Goal: Task Accomplishment & Management: Complete application form

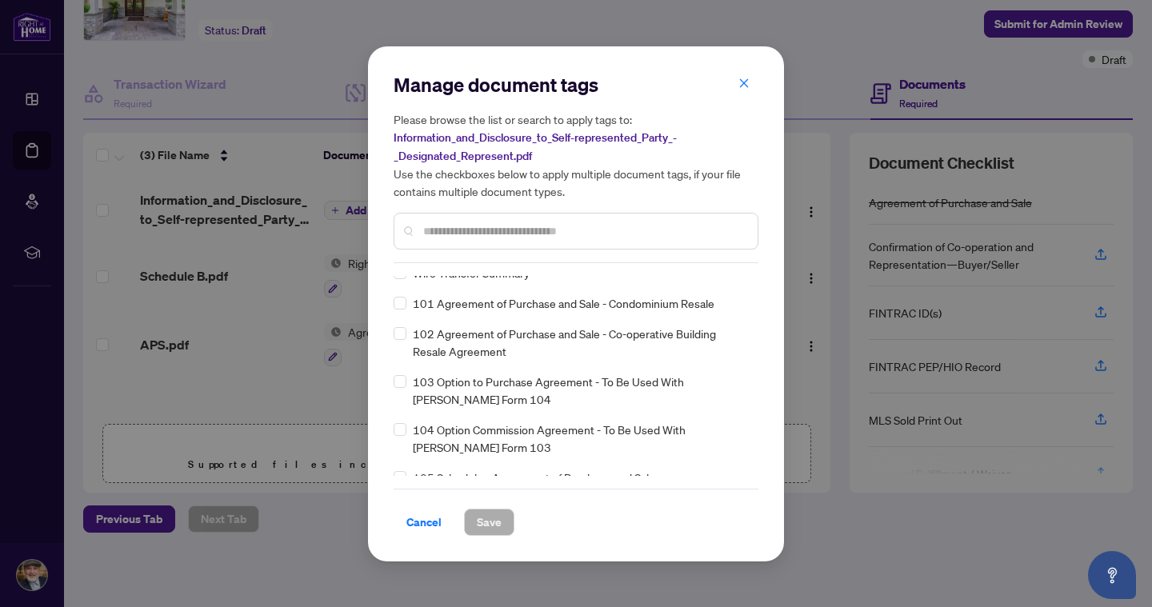
scroll to position [3850, 0]
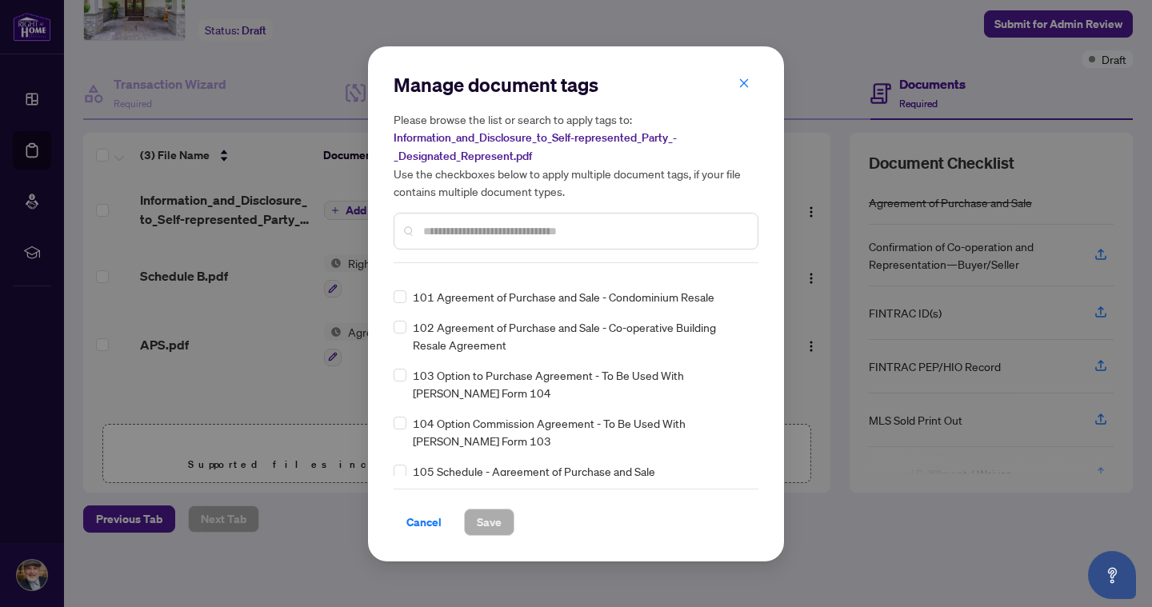
click at [459, 228] on input "text" at bounding box center [584, 231] width 322 height 18
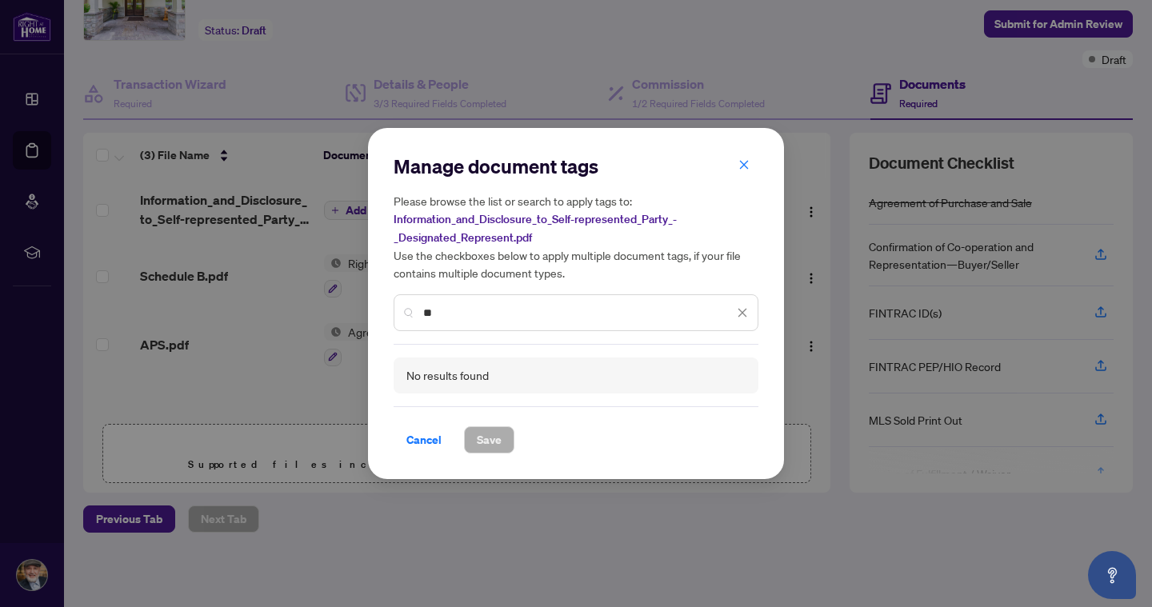
type input "*"
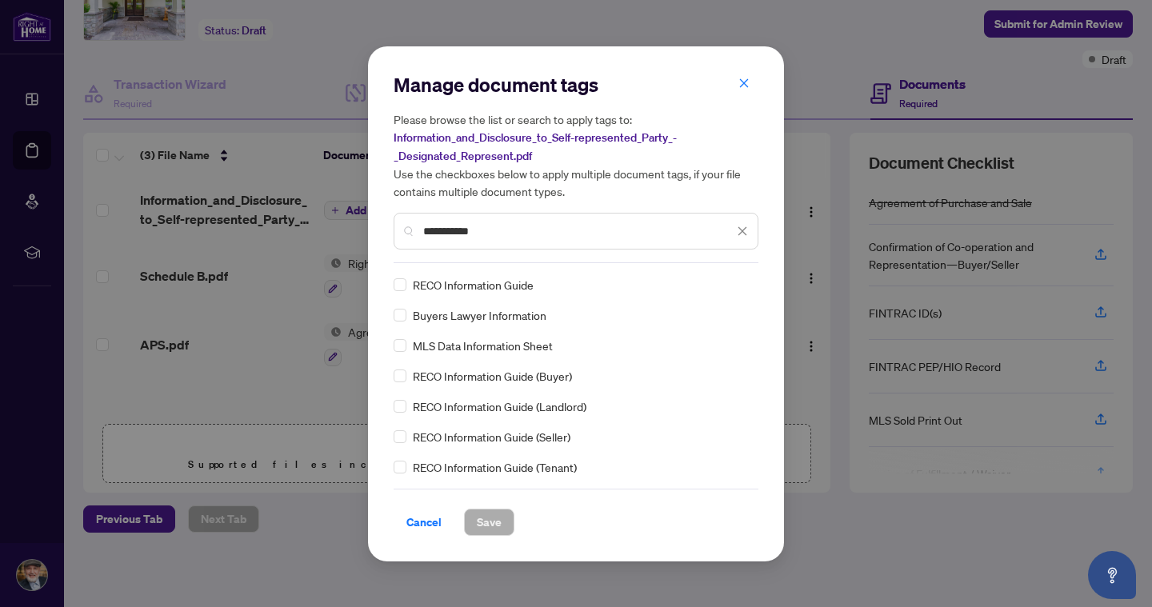
scroll to position [0, 0]
type input "**********"
click at [741, 230] on icon "close" at bounding box center [742, 231] width 11 height 11
click at [743, 85] on icon "close" at bounding box center [744, 83] width 9 height 9
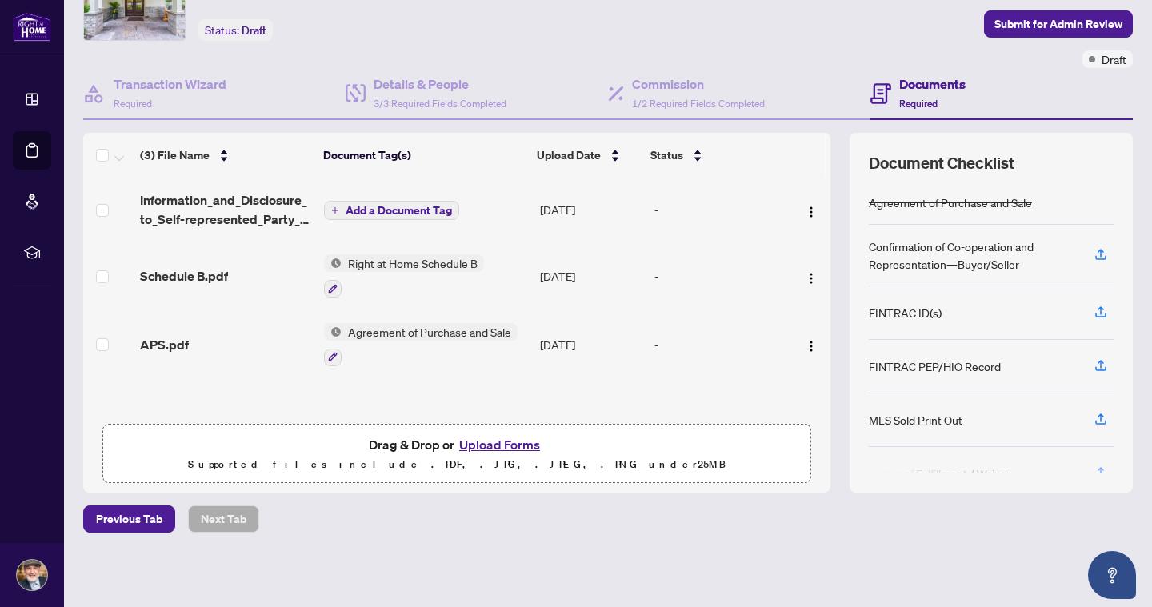
click at [346, 208] on span "Add a Document Tag" at bounding box center [399, 210] width 106 height 11
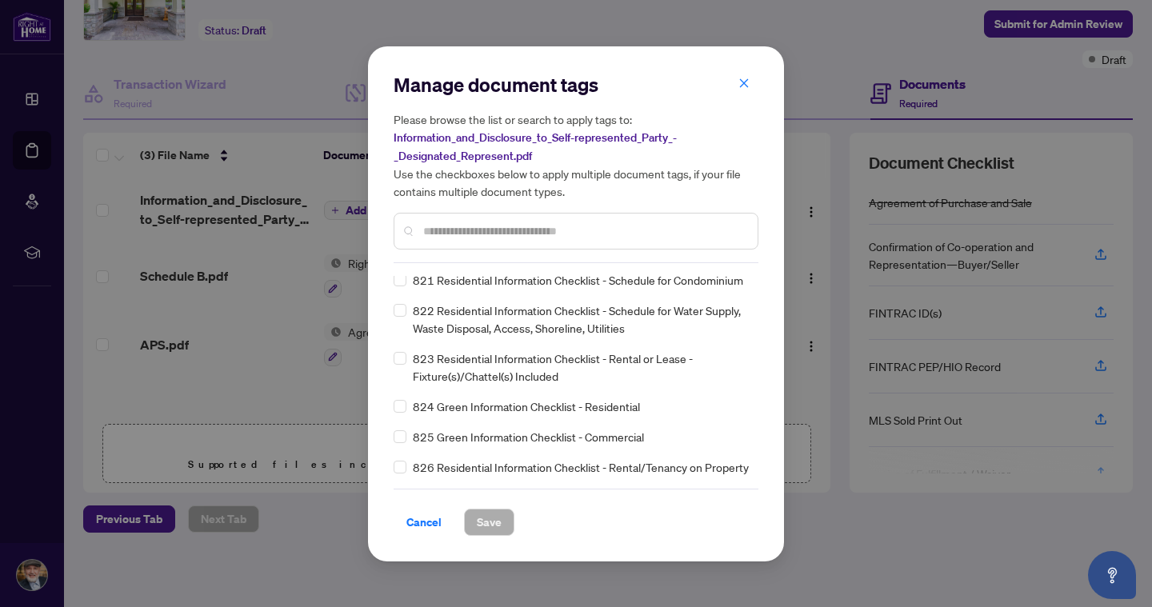
scroll to position [11409, 0]
click at [742, 82] on icon "close" at bounding box center [744, 83] width 9 height 9
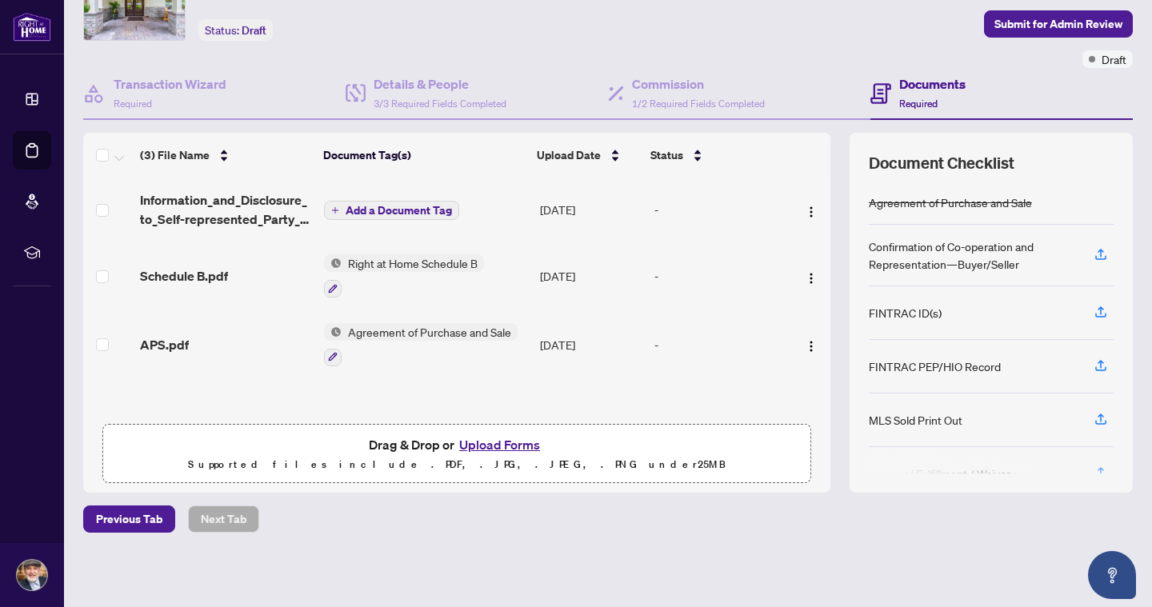
click at [335, 210] on icon "plus" at bounding box center [335, 210] width 8 height 8
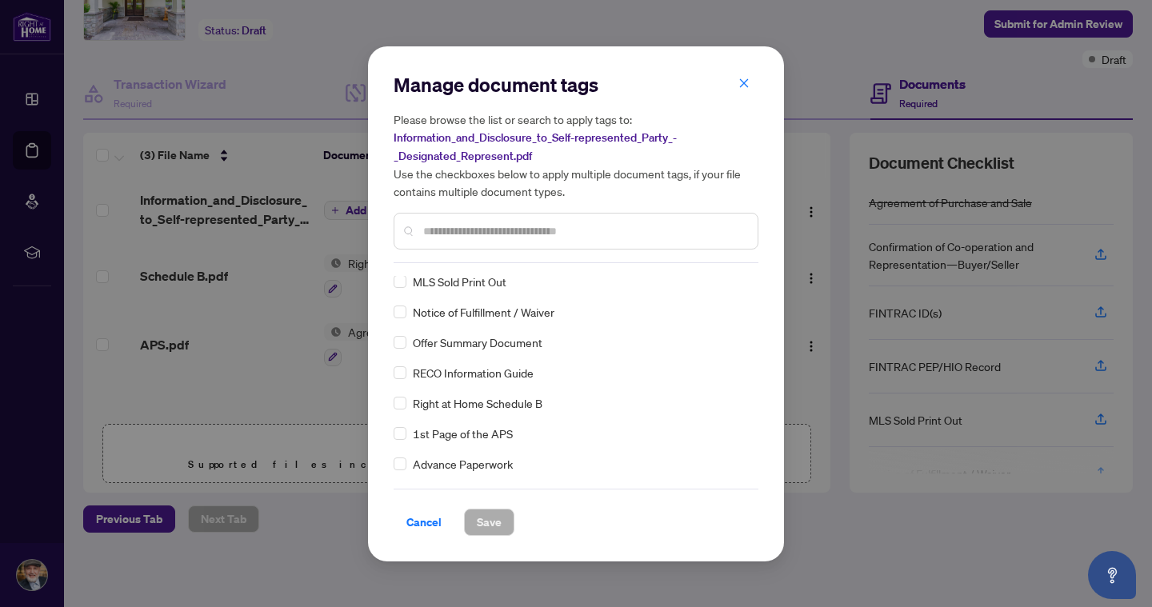
scroll to position [0, 0]
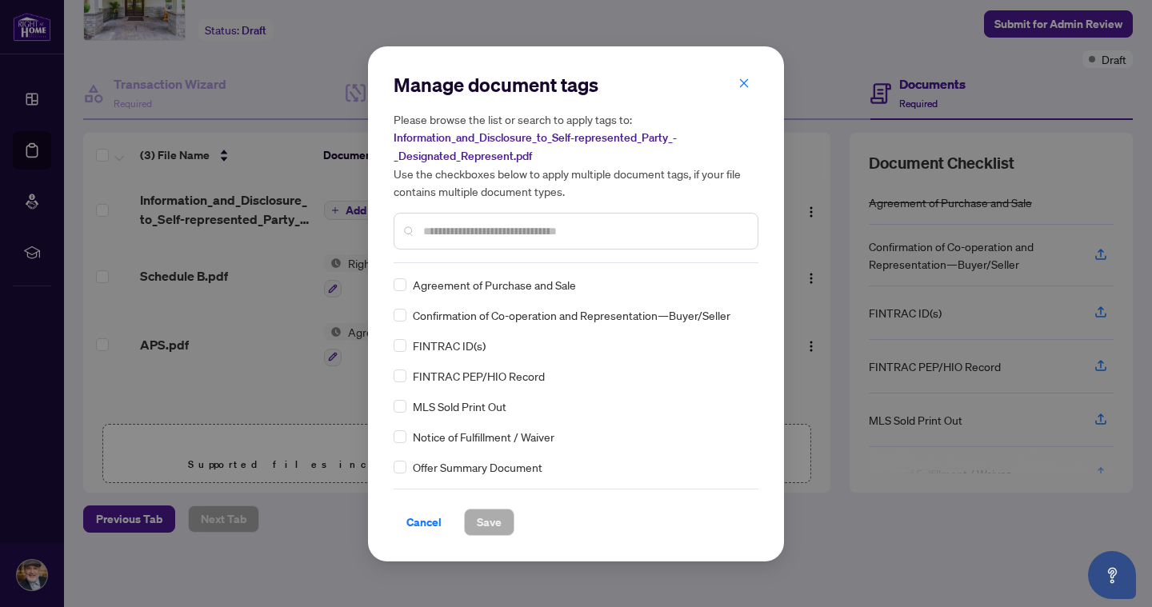
click at [511, 234] on input "text" at bounding box center [584, 231] width 322 height 18
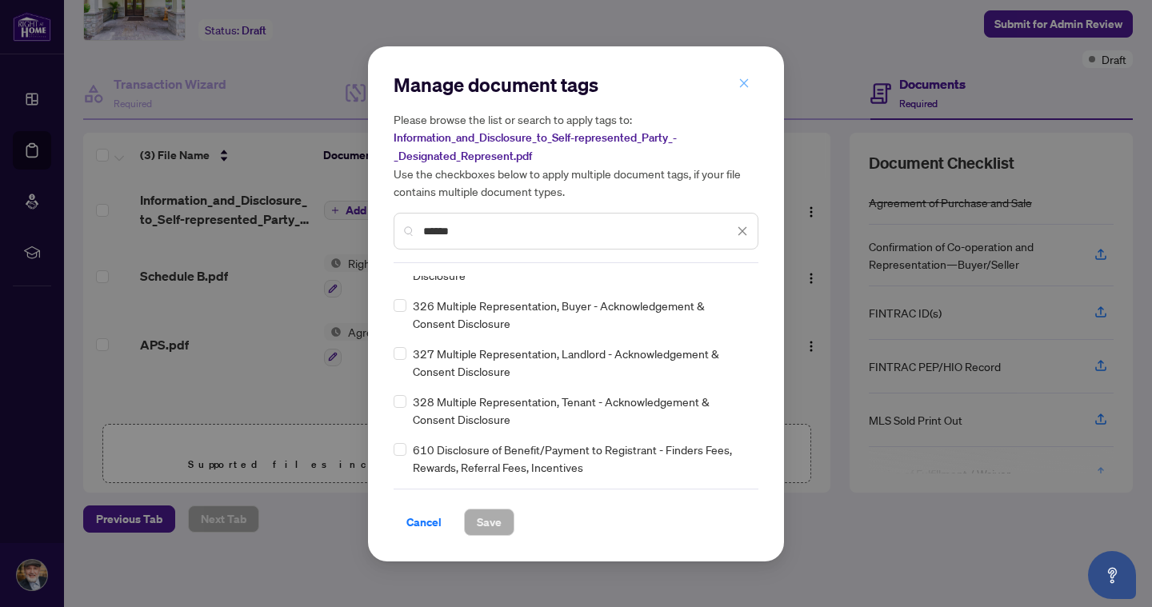
type input "******"
click at [748, 86] on icon "close" at bounding box center [744, 83] width 11 height 11
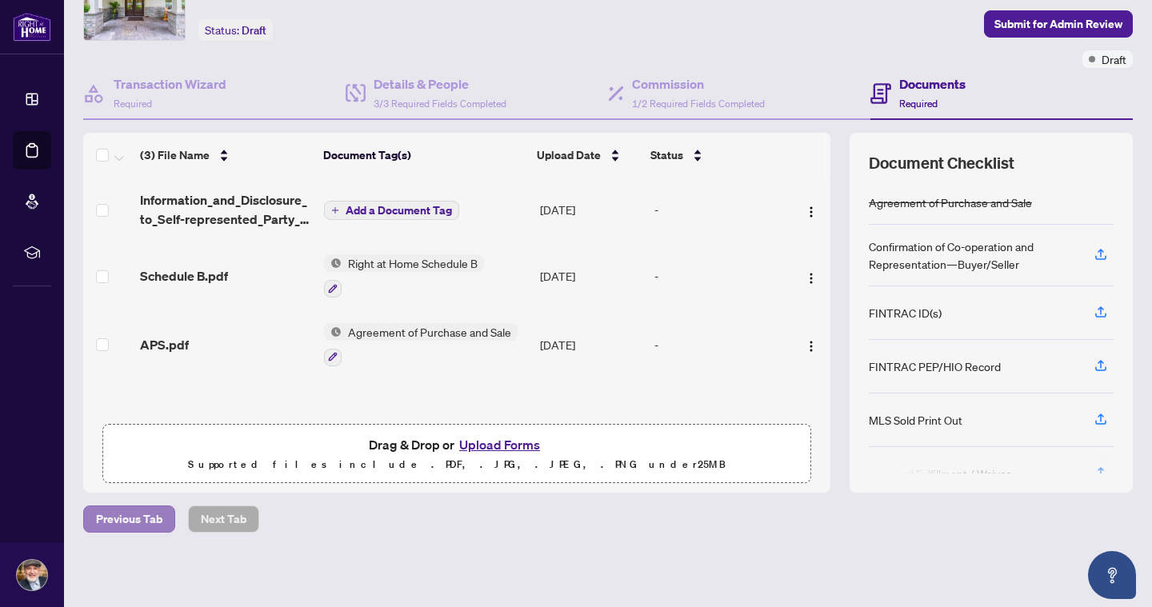
click at [150, 523] on span "Previous Tab" at bounding box center [129, 520] width 66 height 26
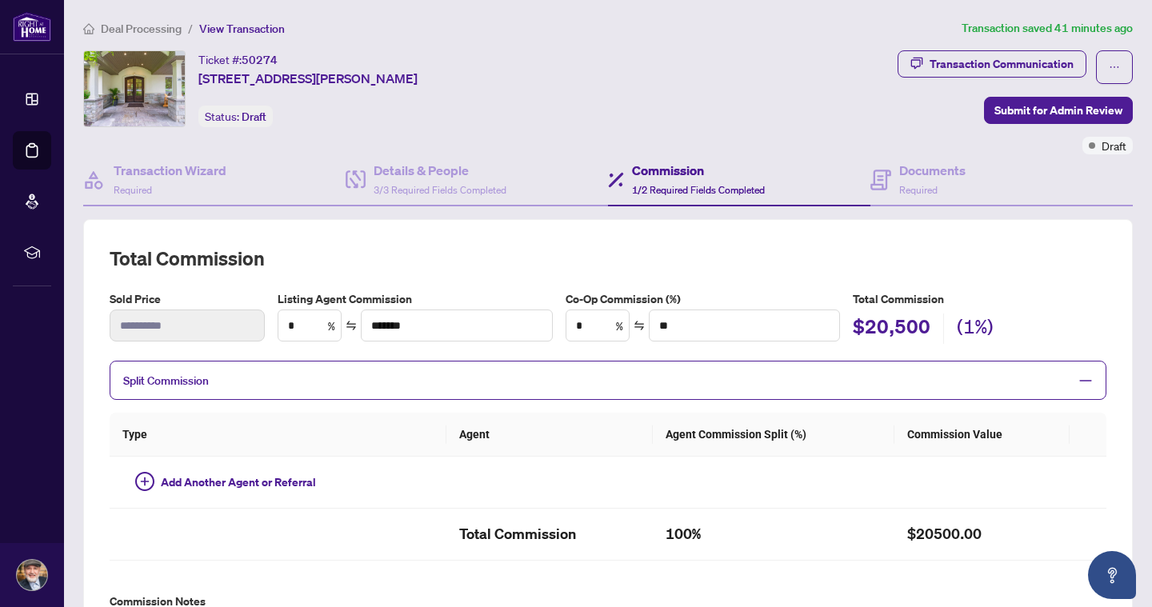
type textarea "**********"
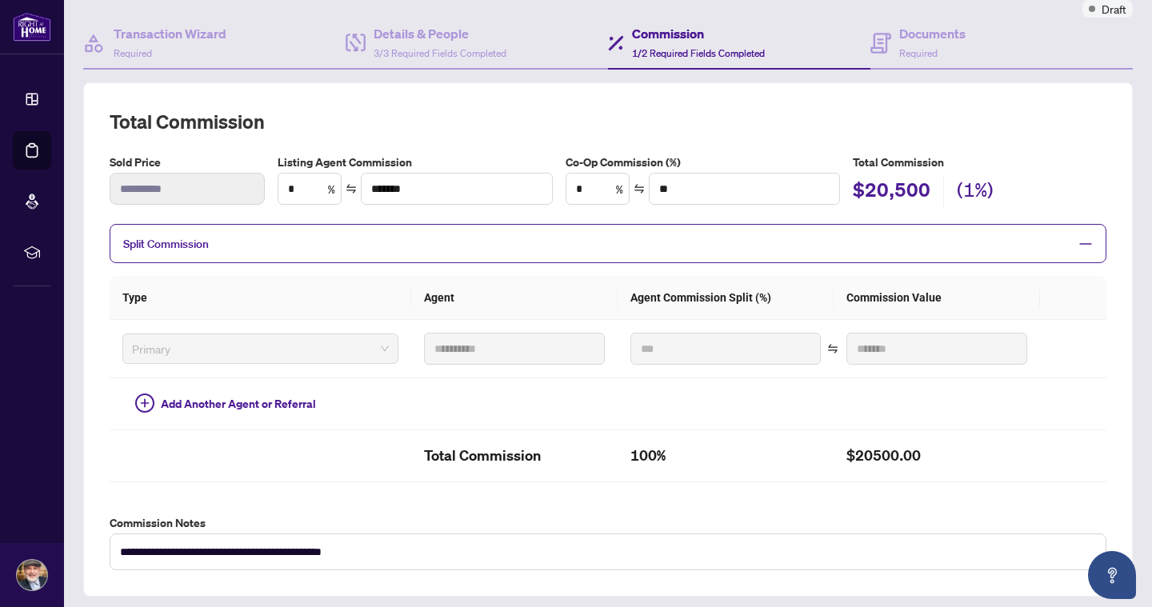
scroll to position [134, 0]
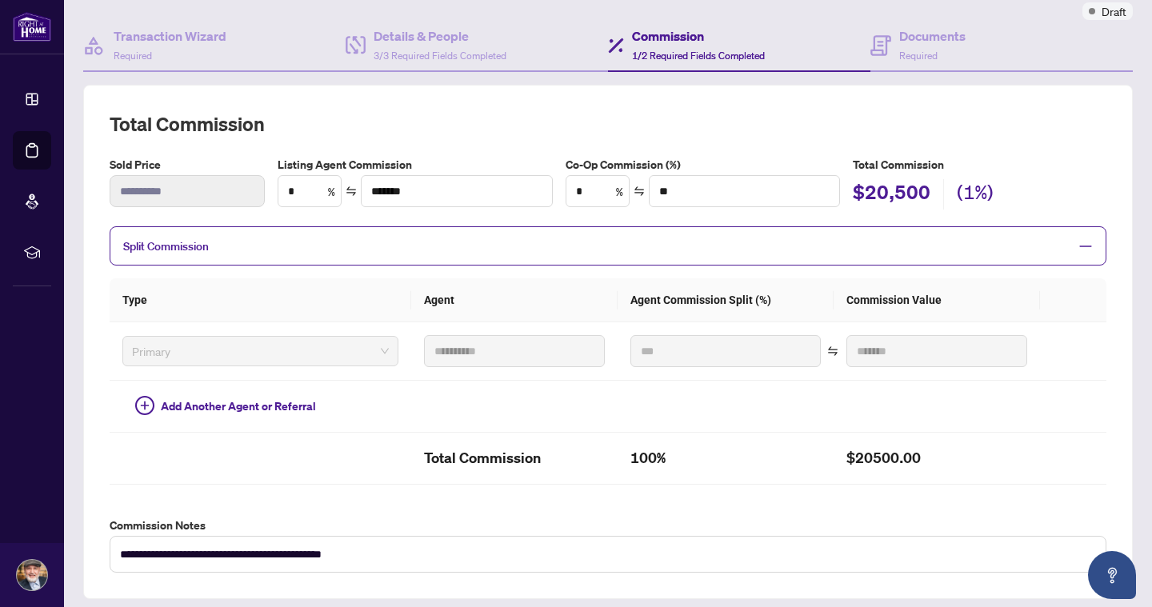
click at [1082, 241] on icon "minus" at bounding box center [1086, 246] width 14 height 14
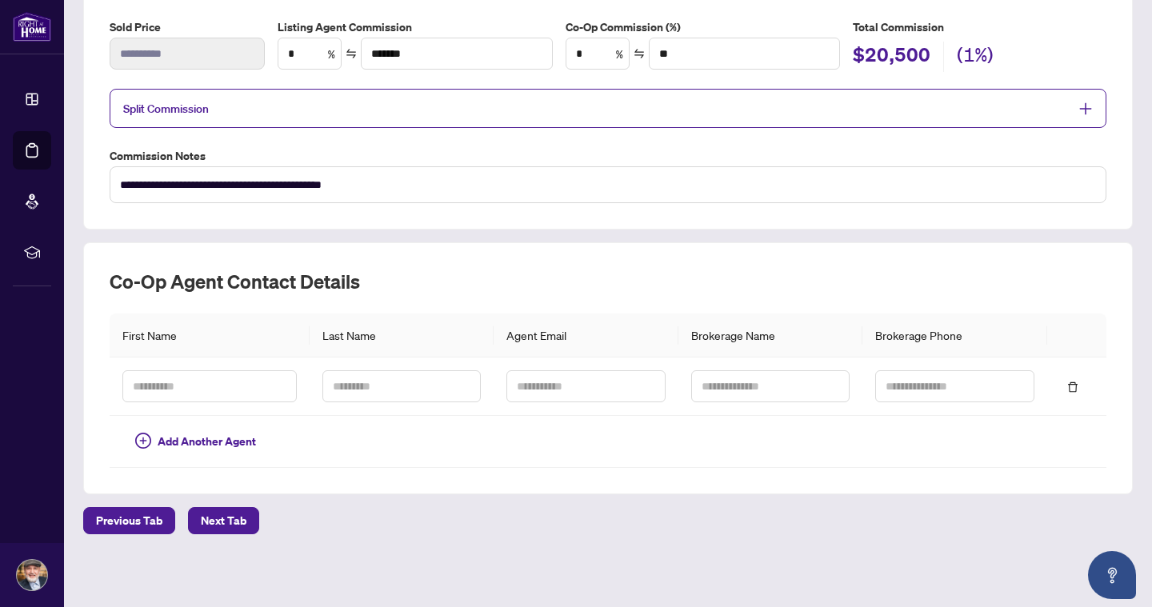
scroll to position [271, 0]
click at [151, 516] on span "Previous Tab" at bounding box center [129, 522] width 66 height 26
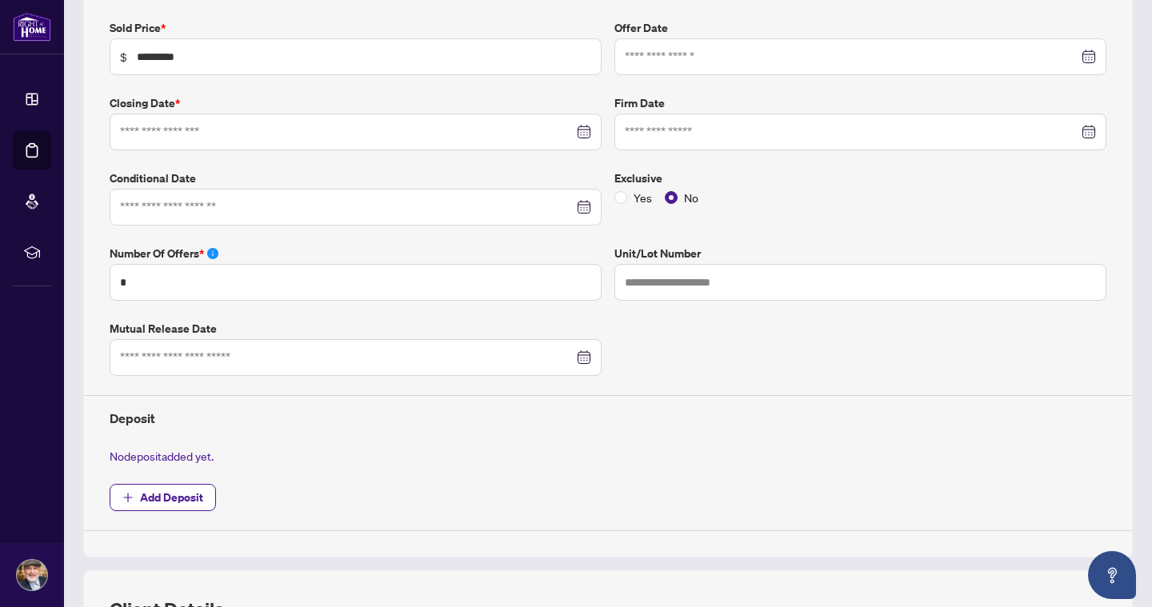
type input "**********"
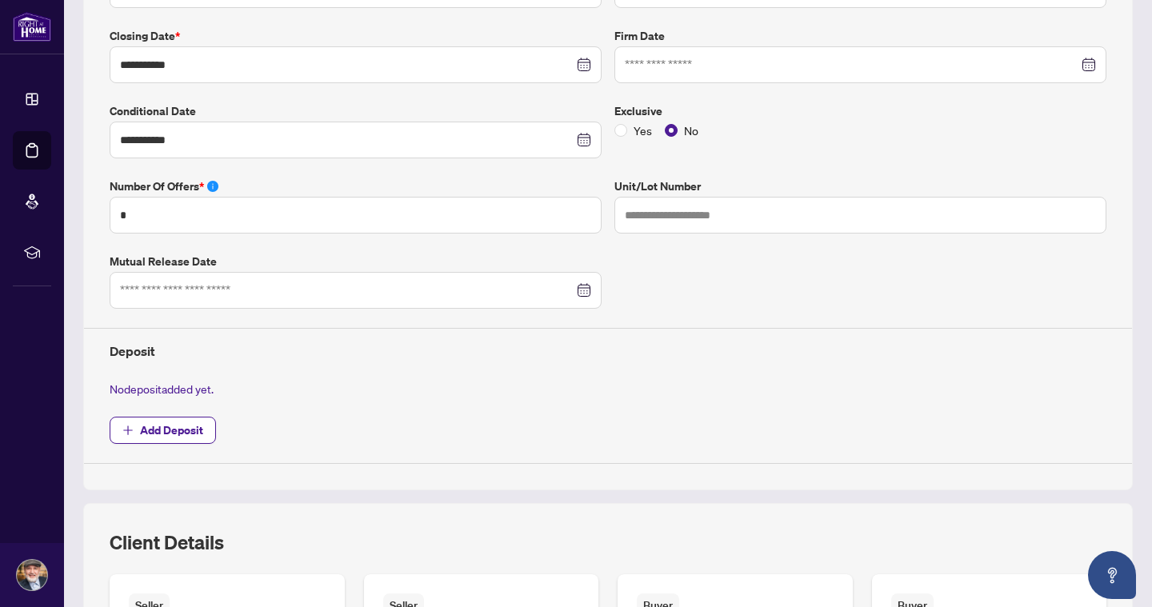
scroll to position [339, 0]
click at [194, 430] on span "Add Deposit" at bounding box center [171, 430] width 63 height 26
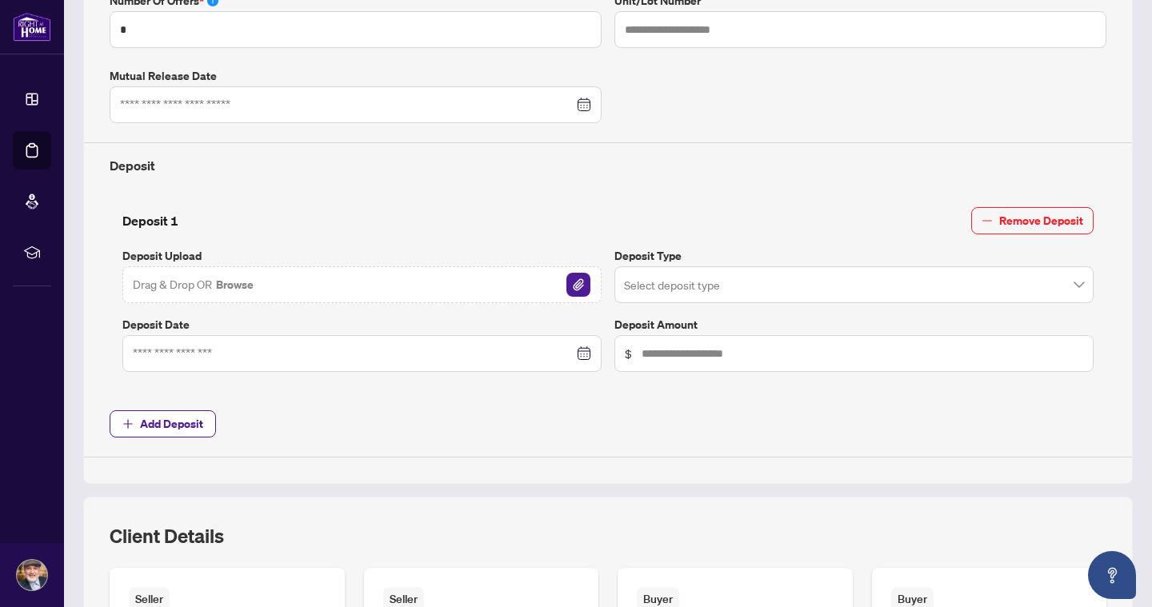
scroll to position [529, 0]
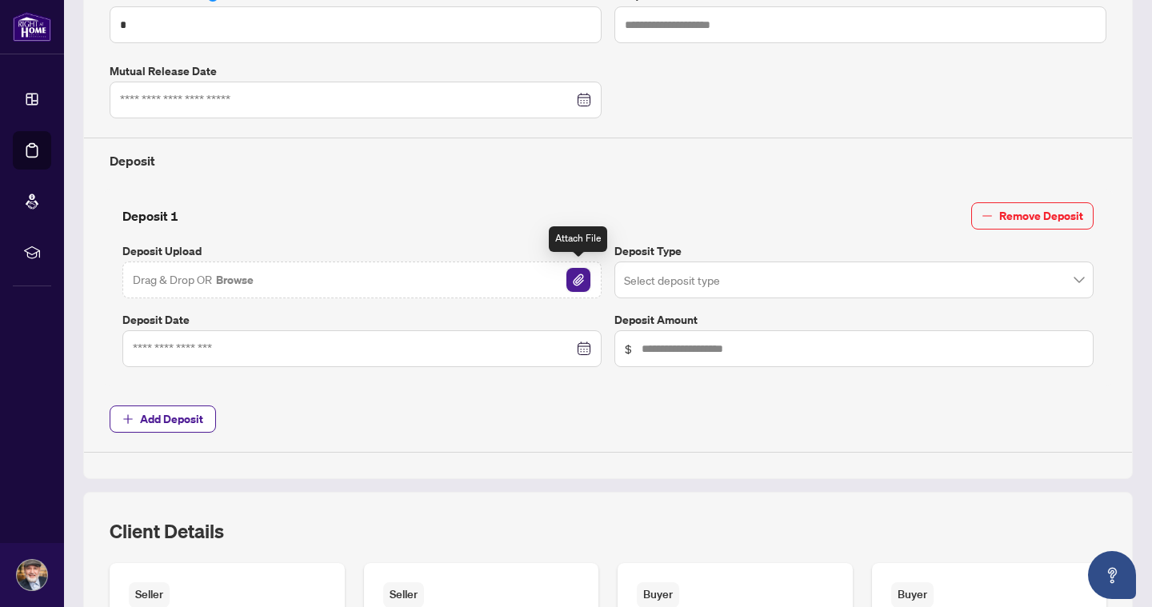
click at [574, 271] on img "button" at bounding box center [579, 280] width 24 height 24
click at [1078, 279] on span at bounding box center [854, 280] width 460 height 30
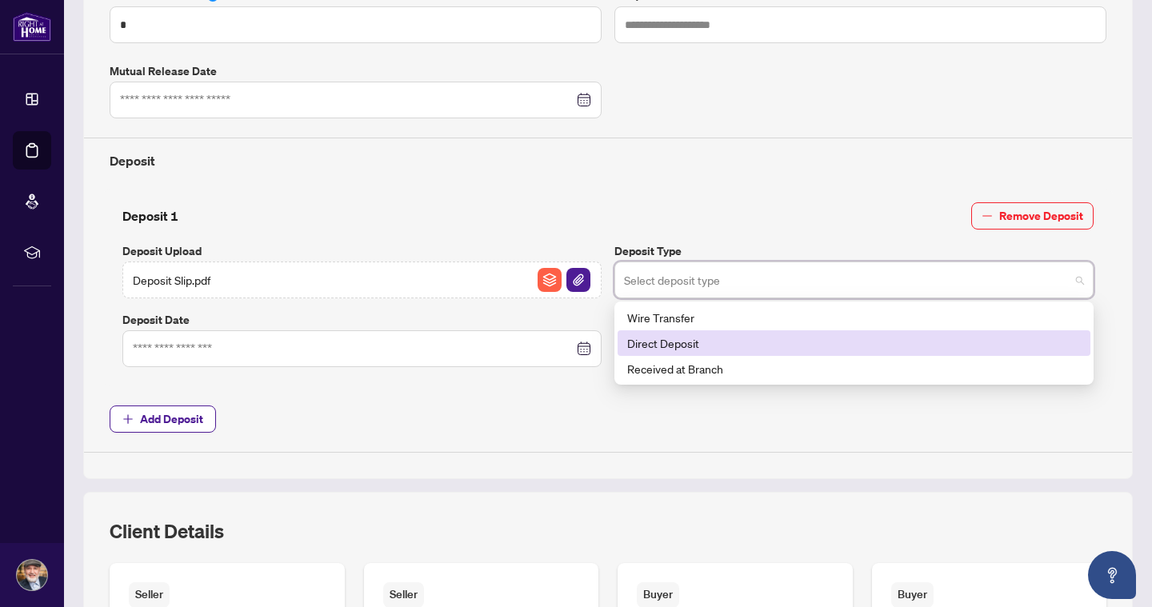
click at [700, 334] on div "Direct Deposit" at bounding box center [854, 343] width 454 height 18
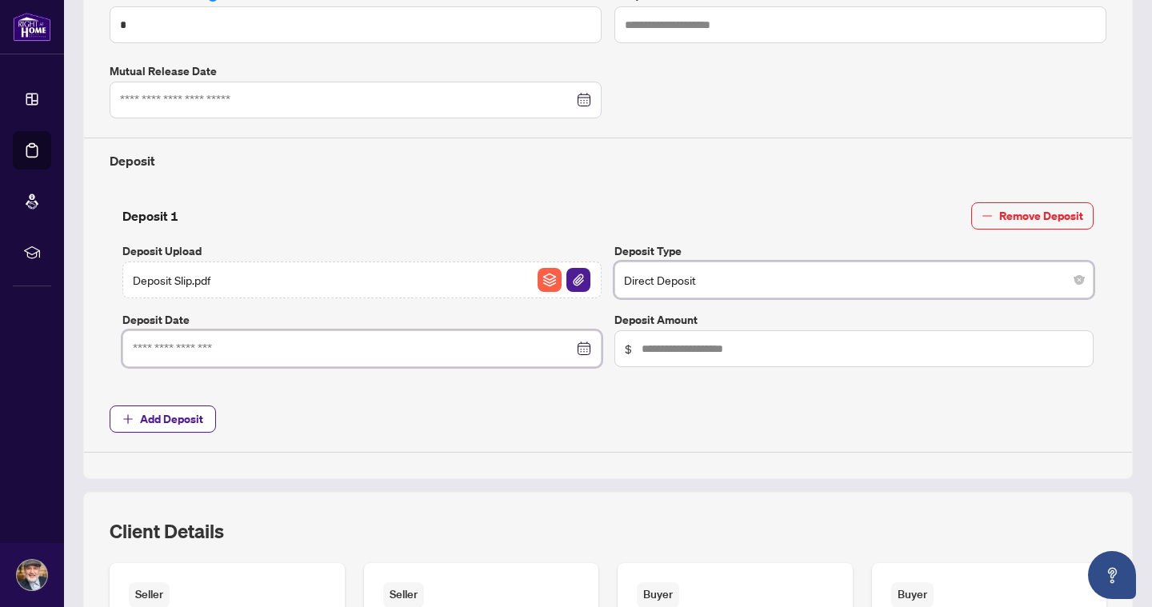
click at [330, 350] on input at bounding box center [353, 349] width 441 height 18
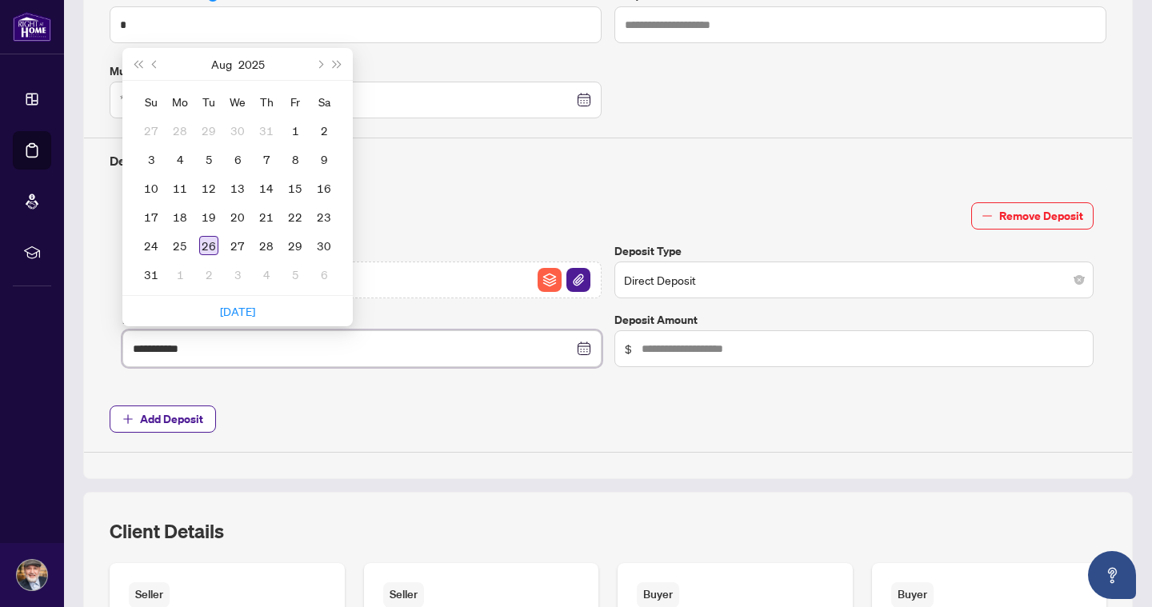
type input "**********"
click at [204, 238] on div "26" at bounding box center [208, 245] width 19 height 19
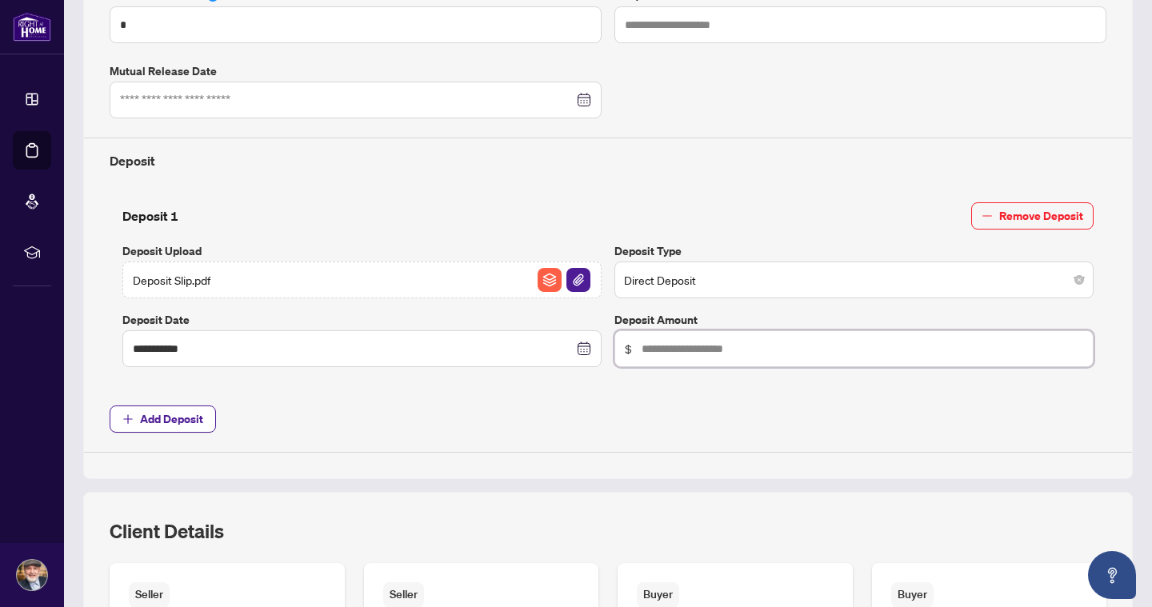
click at [785, 342] on input "text" at bounding box center [863, 349] width 442 height 18
type input "******"
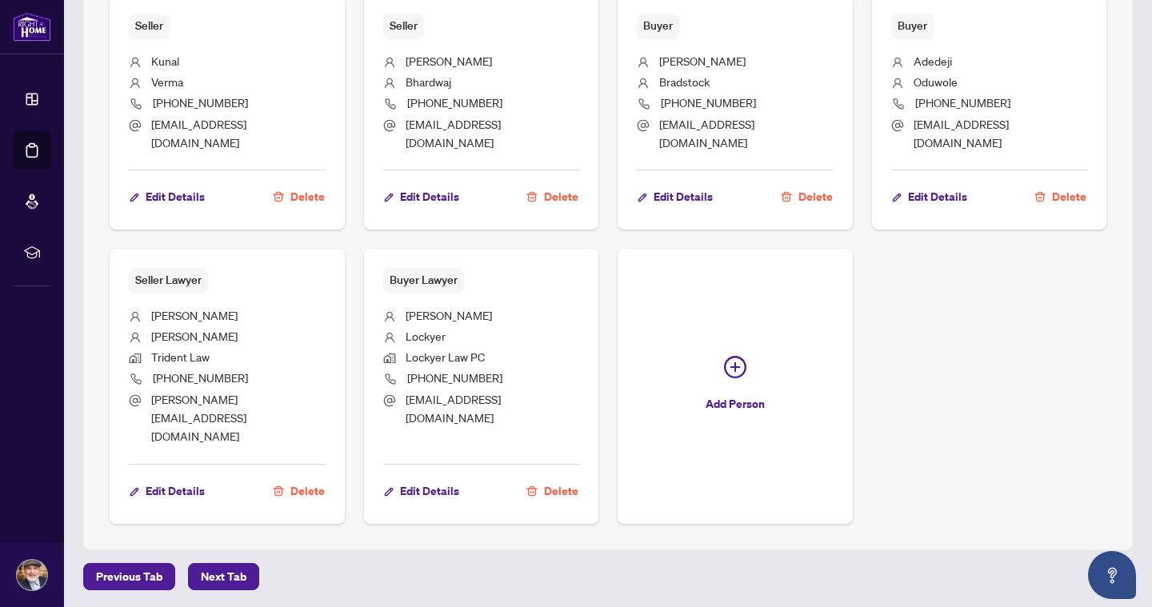
scroll to position [1097, 0]
click at [238, 565] on span "Next Tab" at bounding box center [224, 578] width 46 height 26
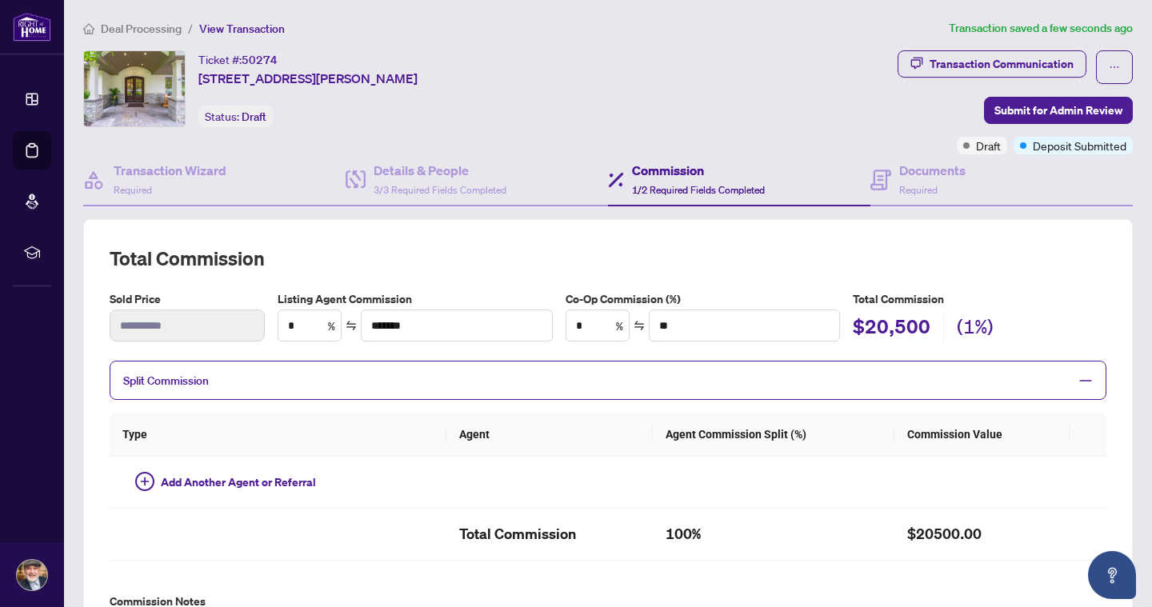
type textarea "**********"
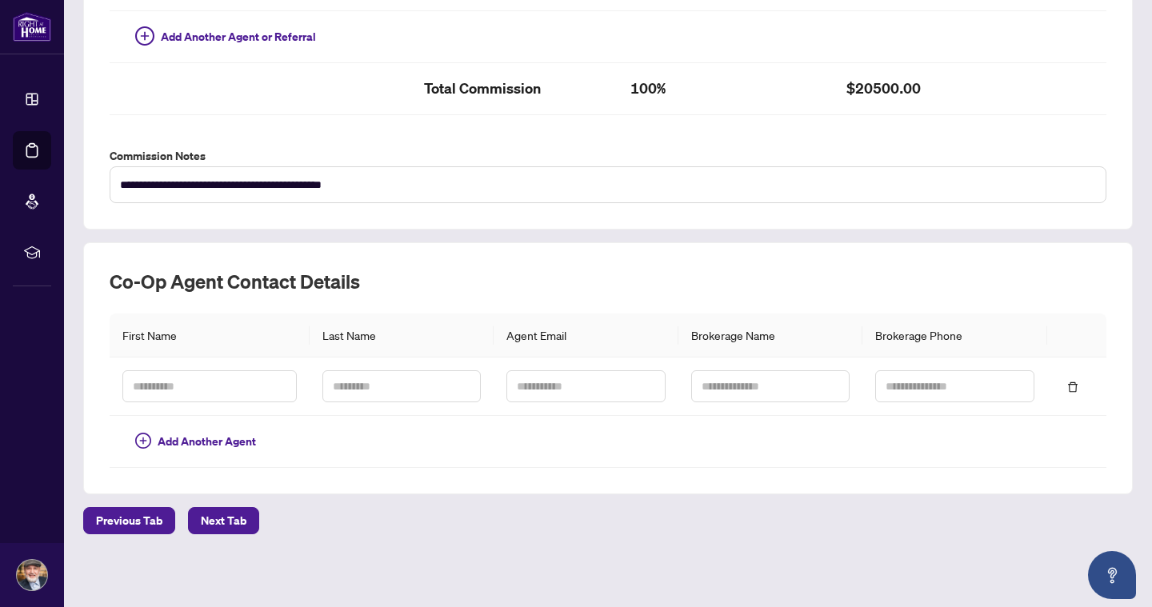
scroll to position [503, 0]
click at [229, 524] on span "Next Tab" at bounding box center [224, 522] width 46 height 26
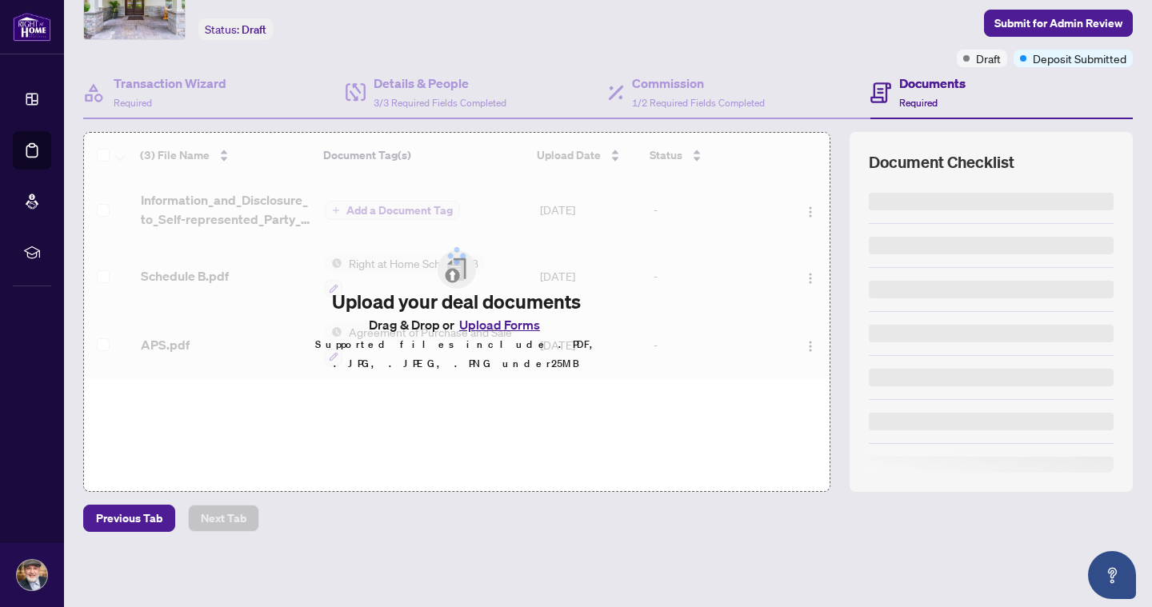
scroll to position [86, 0]
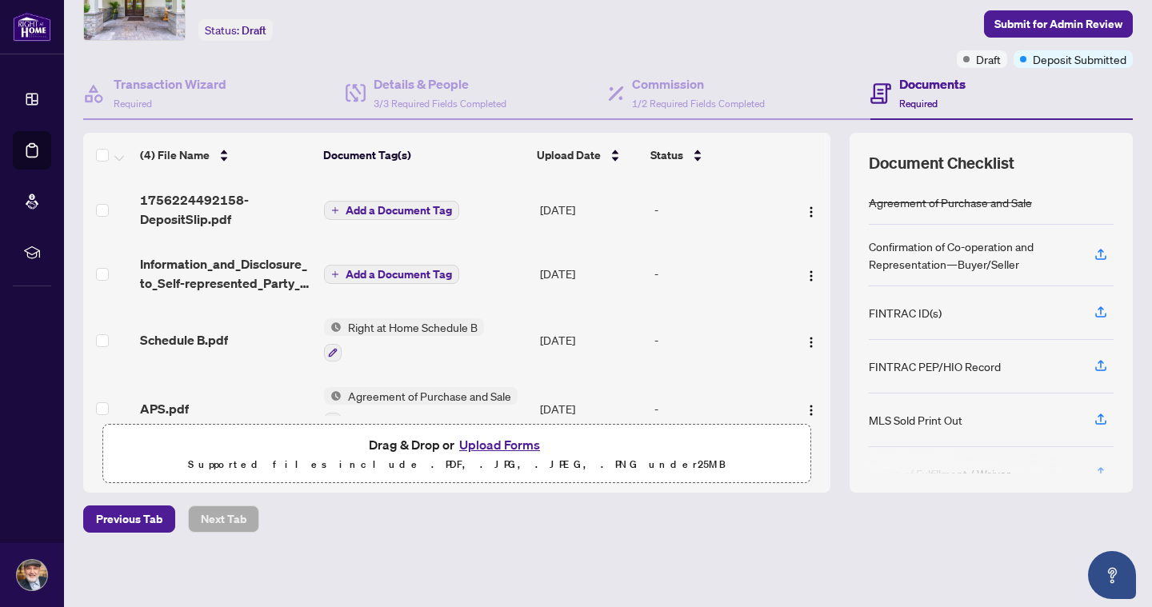
click at [424, 214] on span "Add a Document Tag" at bounding box center [399, 210] width 106 height 11
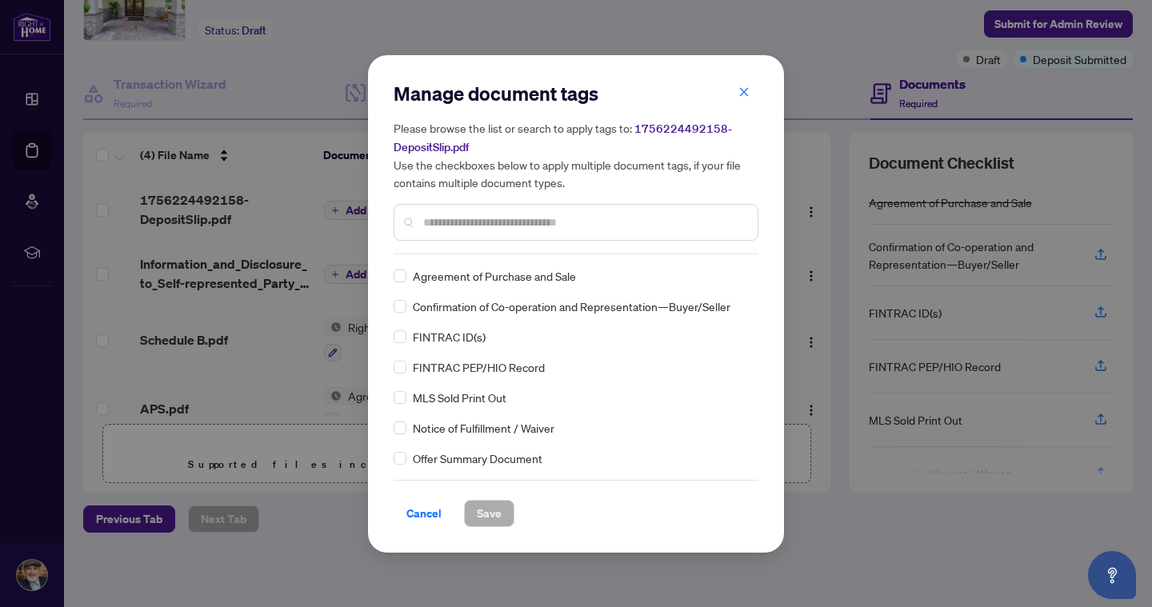
click at [459, 226] on input "text" at bounding box center [584, 223] width 322 height 18
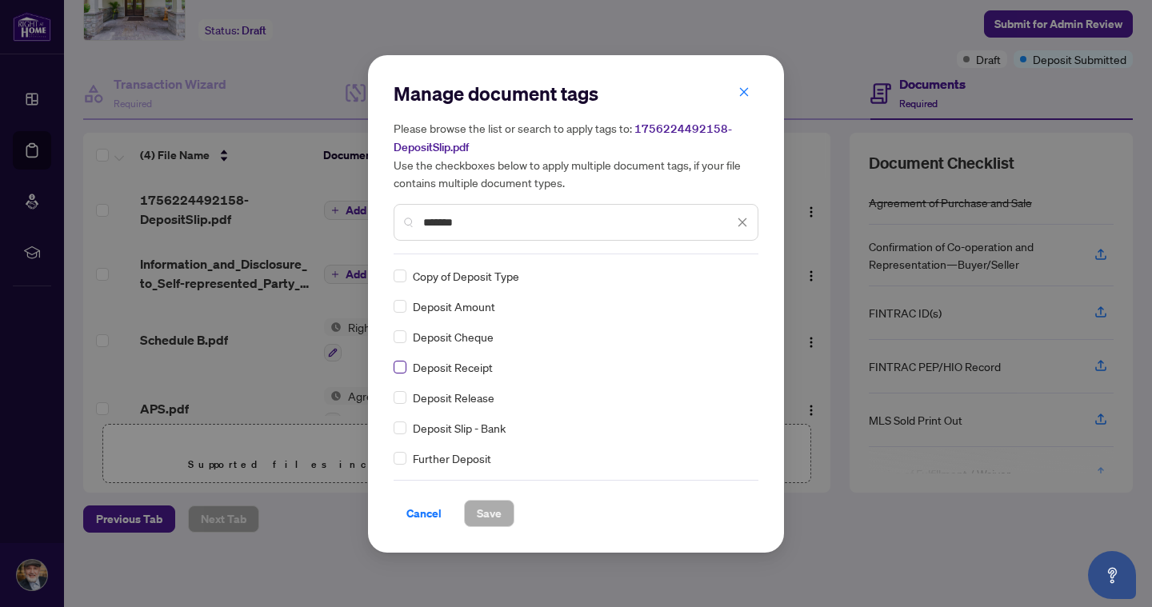
type input "*******"
click at [484, 512] on span "Save" at bounding box center [489, 514] width 25 height 26
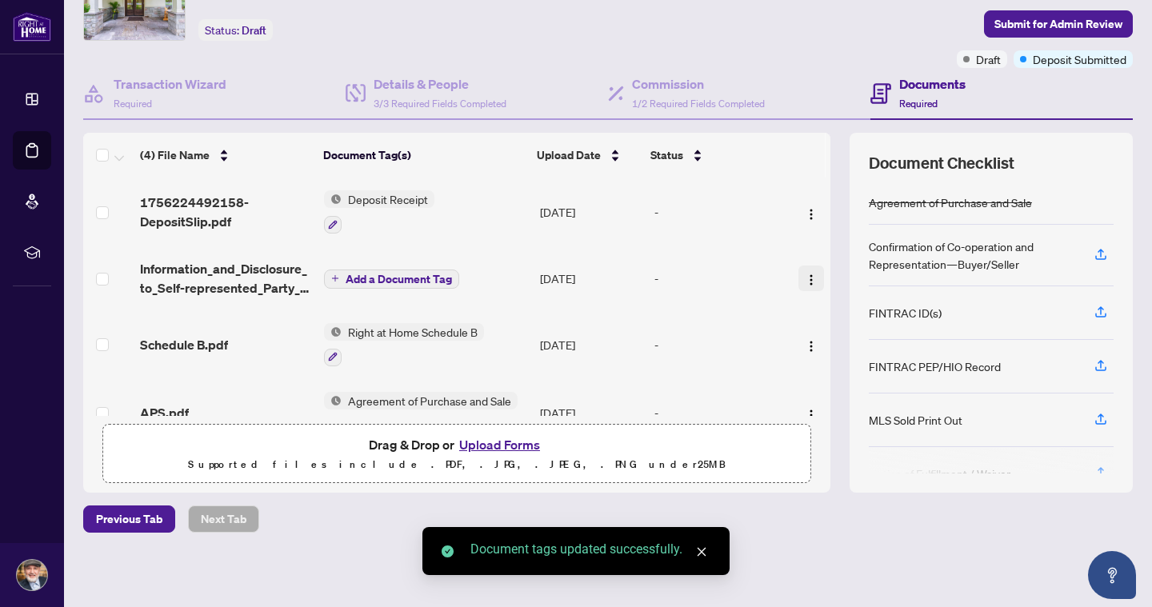
click at [805, 278] on img "button" at bounding box center [811, 280] width 13 height 13
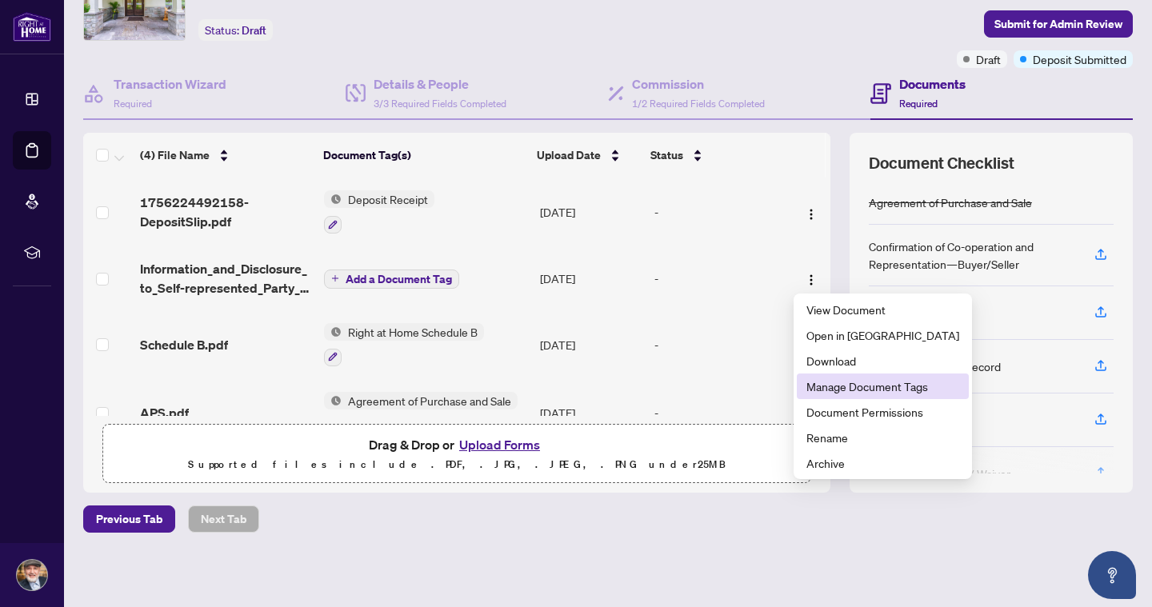
click at [827, 381] on span "Manage Document Tags" at bounding box center [883, 387] width 153 height 18
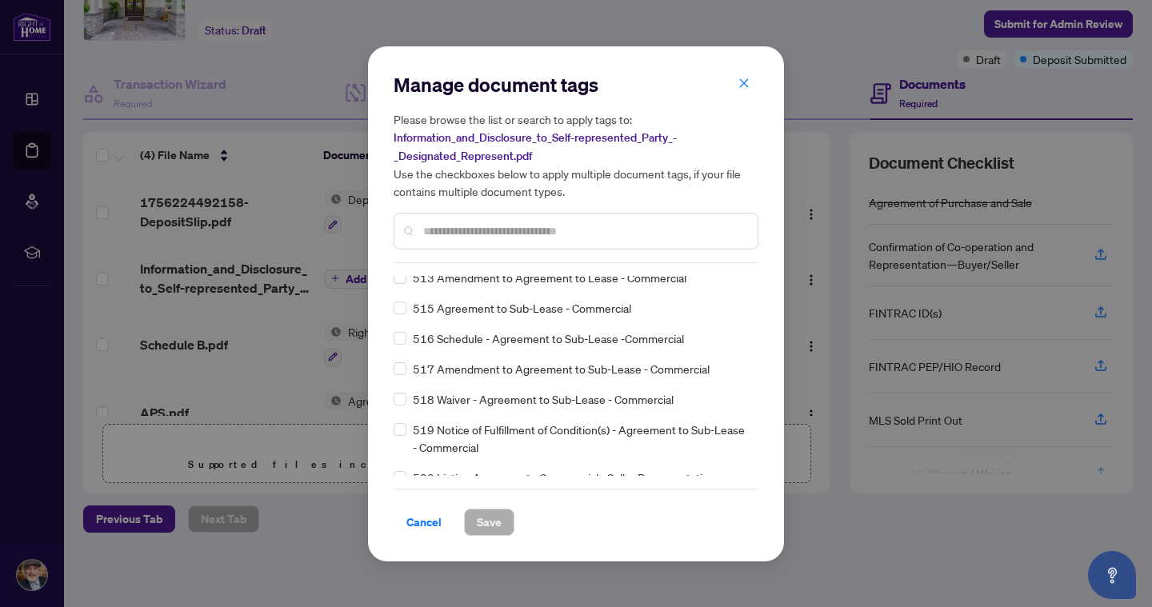
scroll to position [7556, 0]
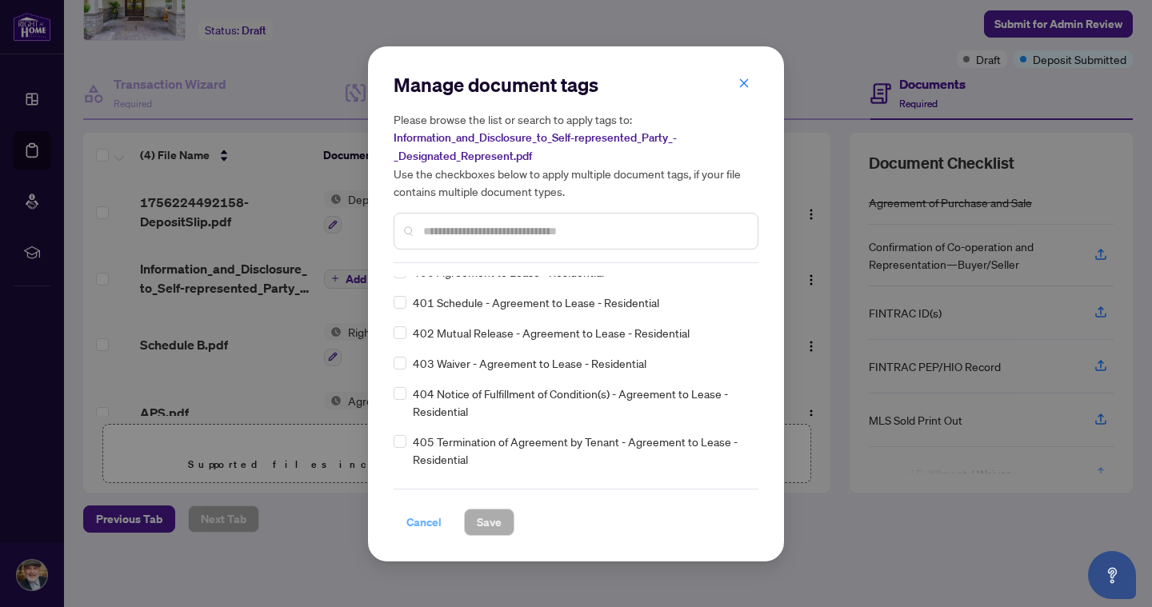
click at [426, 523] on span "Cancel" at bounding box center [424, 523] width 35 height 26
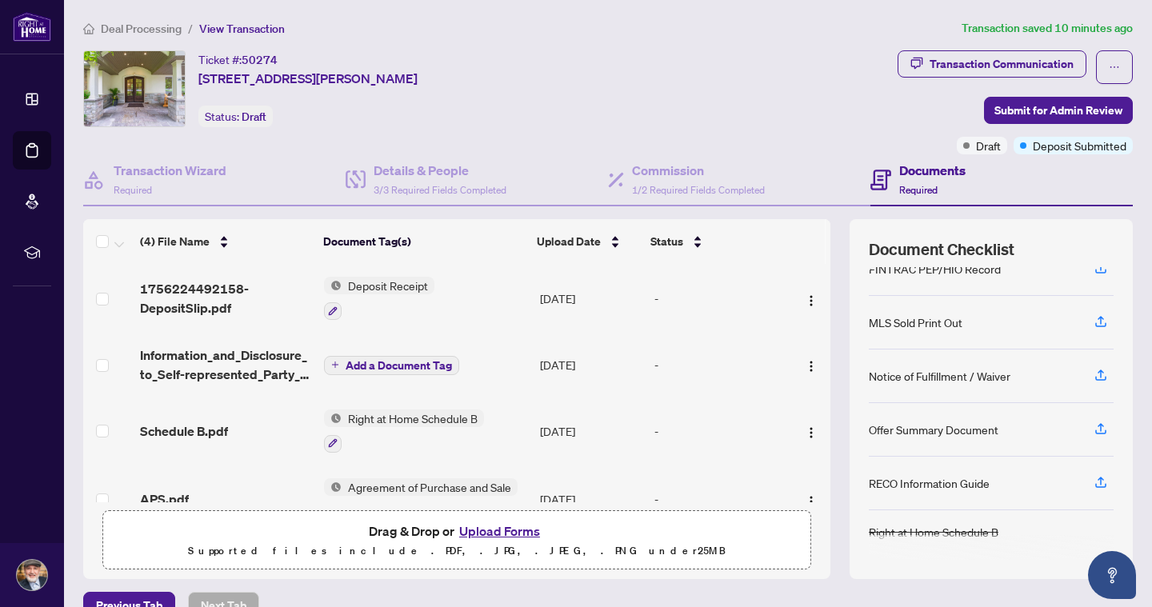
scroll to position [184, 0]
click at [1095, 488] on icon "button" at bounding box center [1101, 482] width 14 height 14
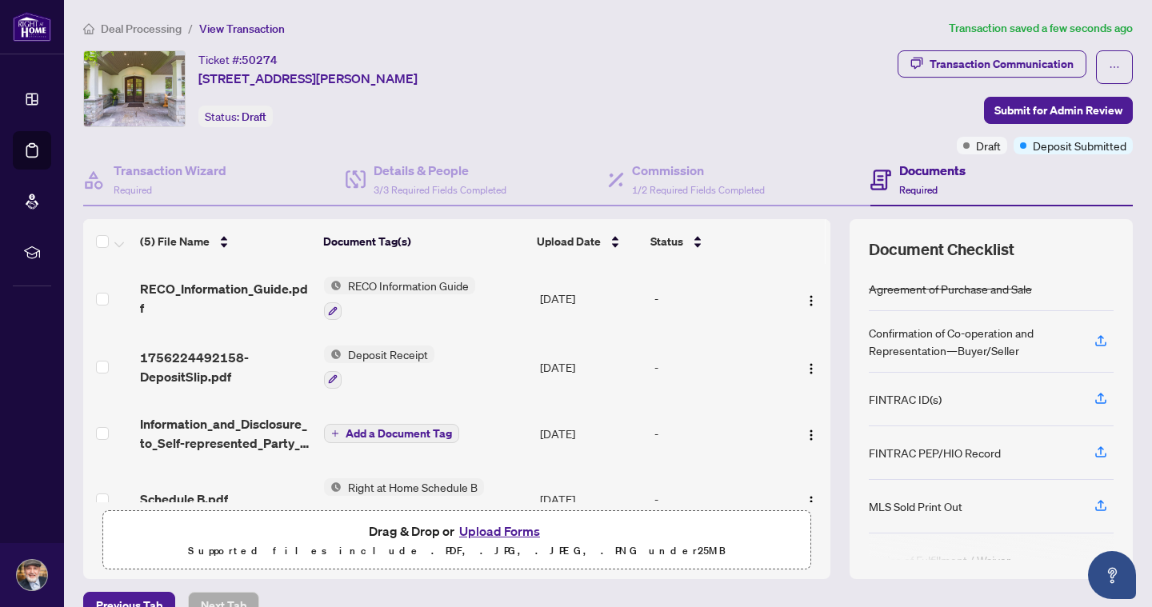
scroll to position [0, 0]
click at [335, 380] on icon "button" at bounding box center [333, 380] width 10 height 10
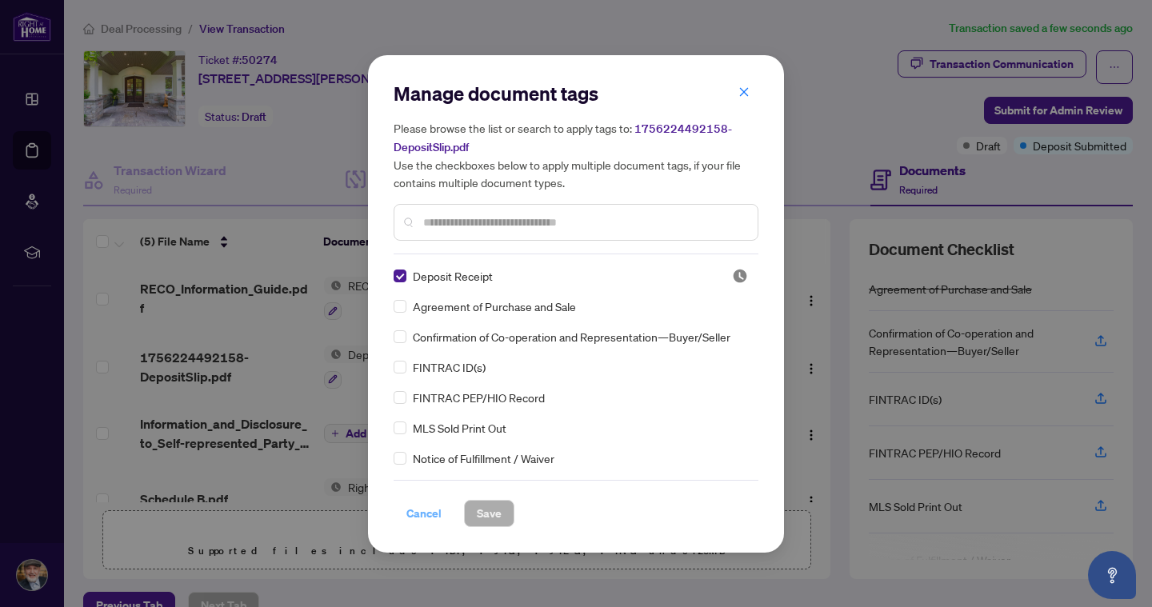
click at [419, 512] on span "Cancel" at bounding box center [424, 514] width 35 height 26
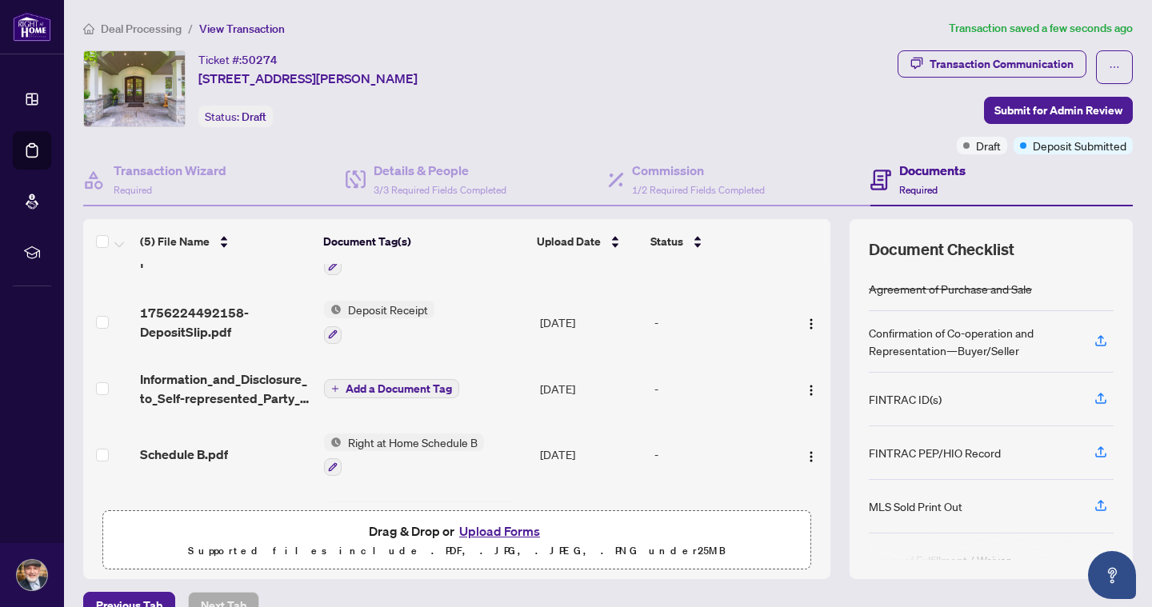
scroll to position [52, 0]
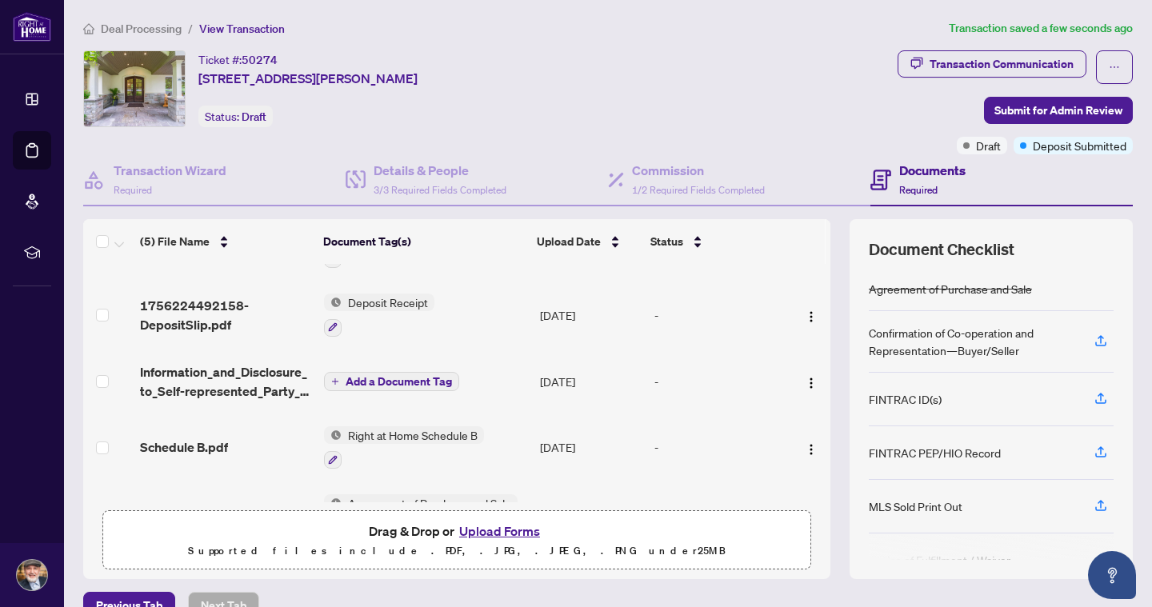
click at [335, 382] on icon "plus" at bounding box center [335, 382] width 1 height 6
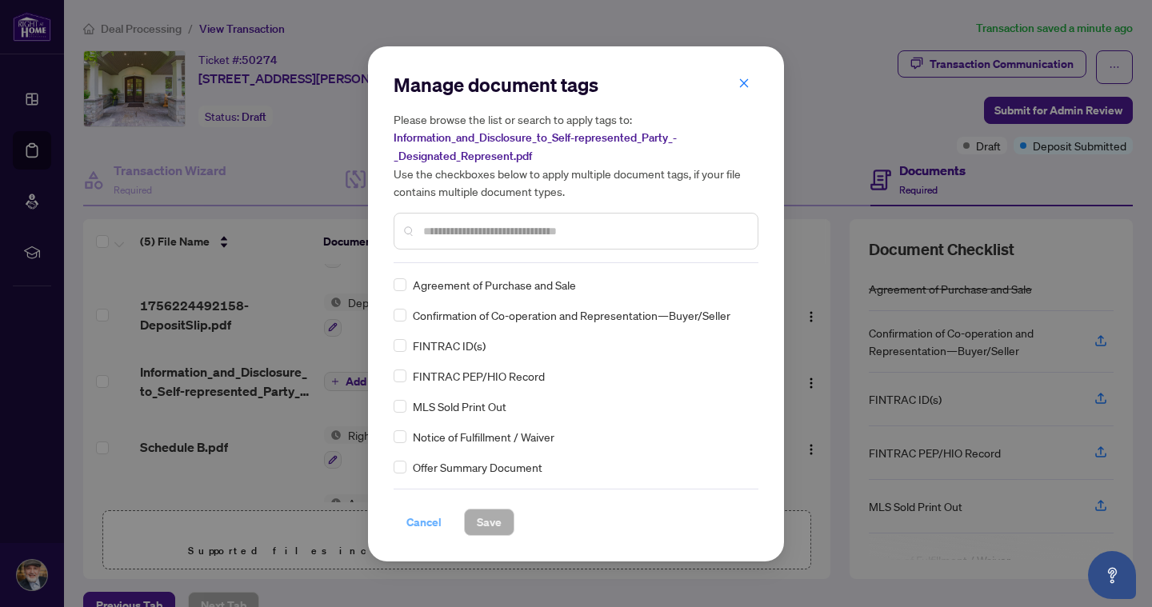
click at [415, 521] on span "Cancel" at bounding box center [424, 523] width 35 height 26
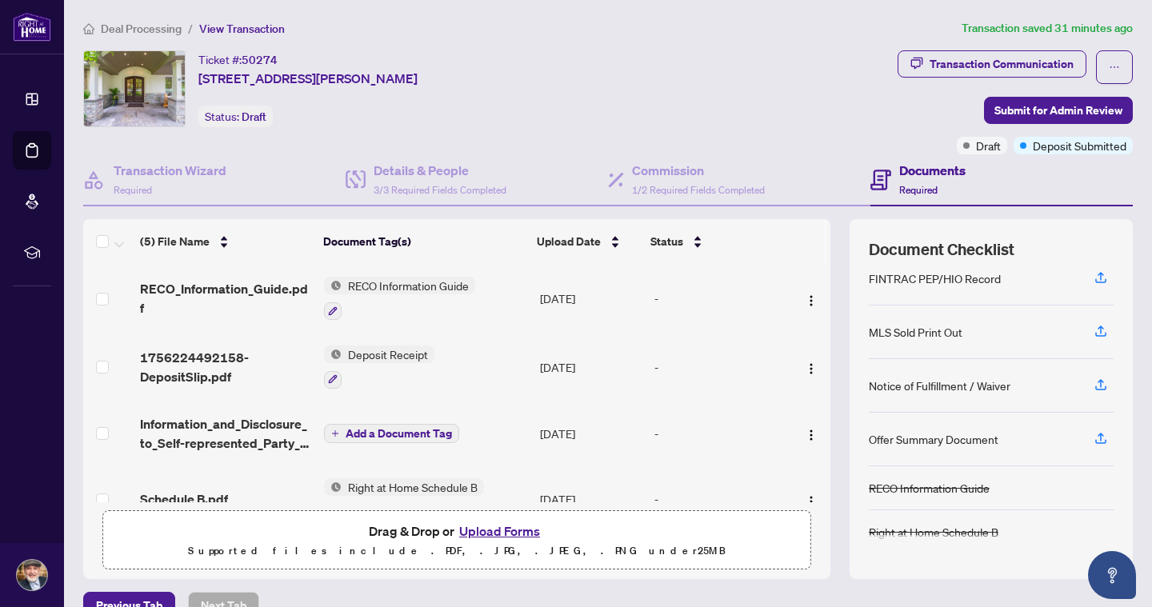
scroll to position [174, 0]
